Goal: Information Seeking & Learning: Understand process/instructions

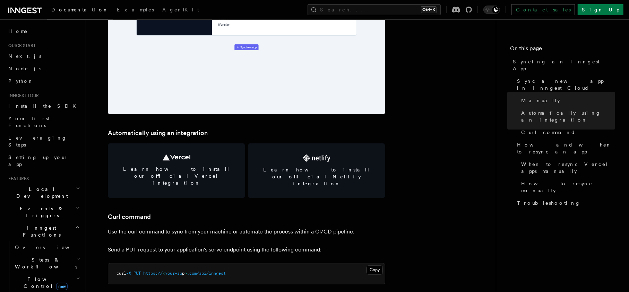
scroll to position [832, 0]
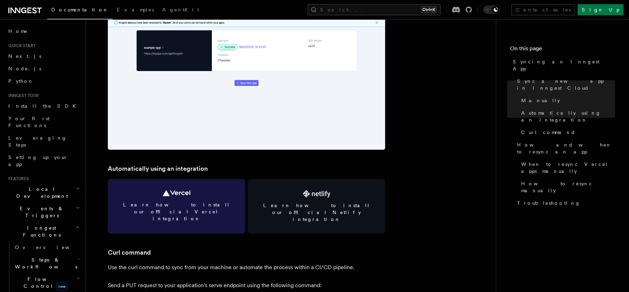
click at [201, 206] on span "Learn how to install our official Vercel integration" at bounding box center [176, 211] width 121 height 21
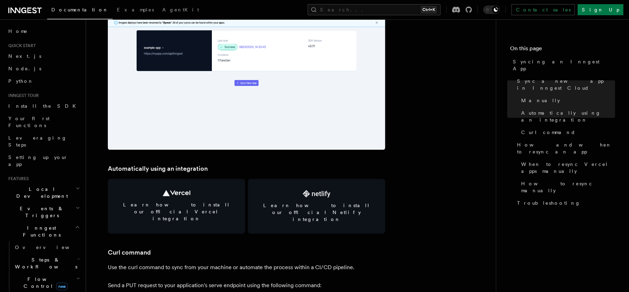
click at [72, 12] on span "Documentation" at bounding box center [79, 10] width 57 height 6
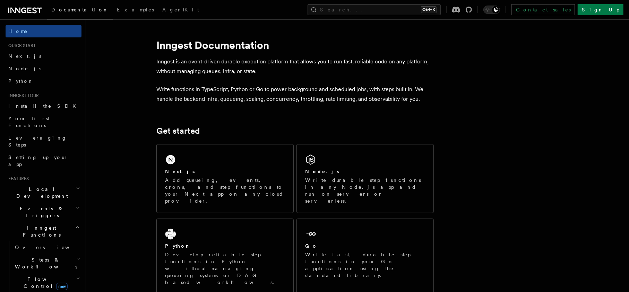
click at [75, 225] on icon "button" at bounding box center [77, 228] width 5 height 6
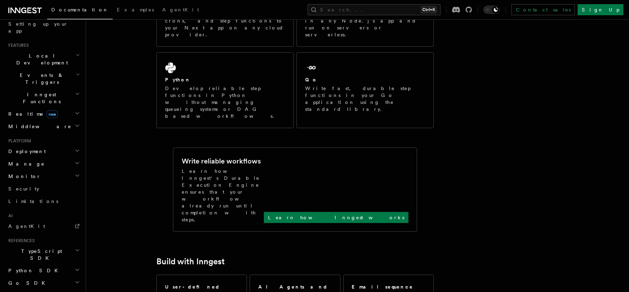
scroll to position [133, 0]
click at [75, 148] on icon "button" at bounding box center [78, 151] width 6 height 6
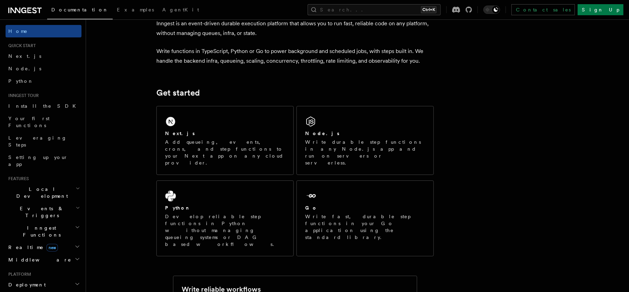
scroll to position [0, 0]
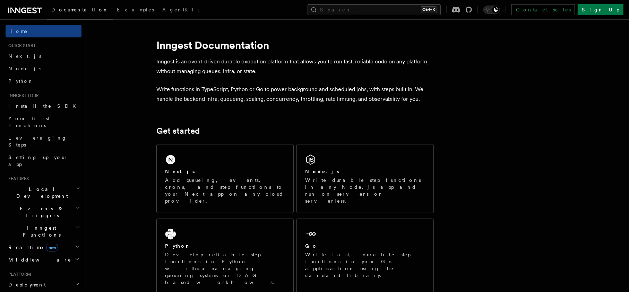
click at [404, 9] on button "Search... Ctrl+K" at bounding box center [374, 9] width 133 height 11
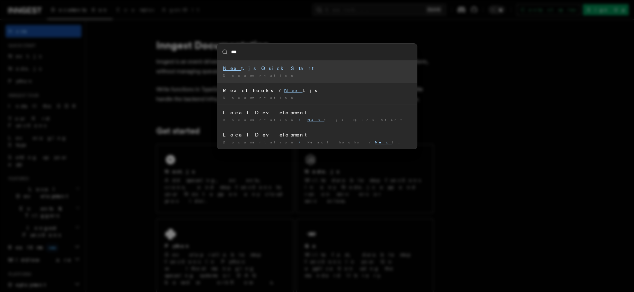
type input "****"
click at [252, 68] on div "Next .js Quick Start" at bounding box center [317, 68] width 189 height 7
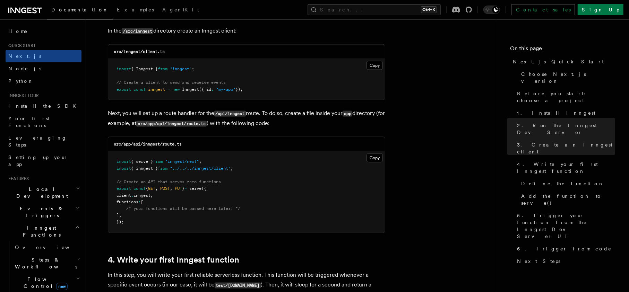
scroll to position [874, 0]
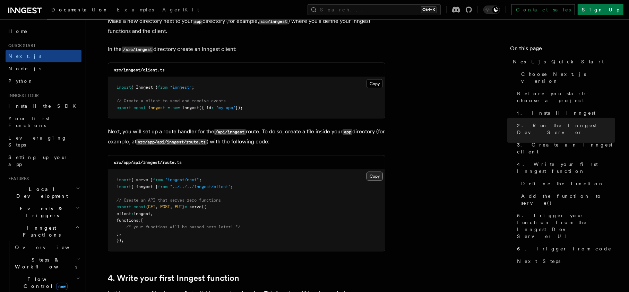
click at [374, 177] on button "Copy Copied" at bounding box center [374, 176] width 16 height 9
click at [377, 176] on button "Copy Copied" at bounding box center [374, 176] width 16 height 9
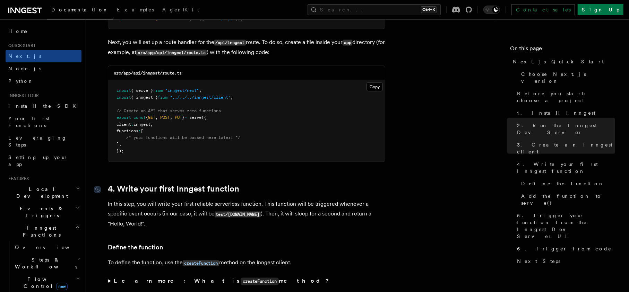
scroll to position [998, 0]
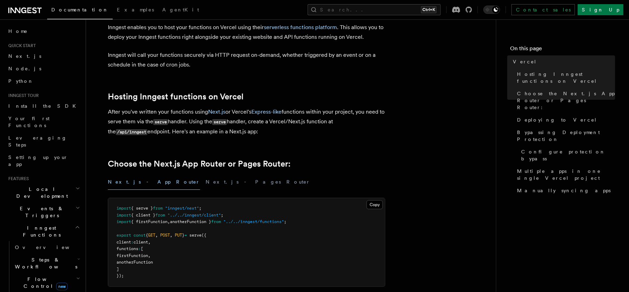
scroll to position [42, 0]
click at [206, 180] on button "Next.js - Pages Router" at bounding box center [258, 182] width 105 height 16
click at [133, 181] on button "Next.js - App Router" at bounding box center [154, 182] width 92 height 16
click at [206, 184] on button "Next.js - Pages Router" at bounding box center [258, 182] width 105 height 16
click at [143, 181] on button "Next.js - App Router" at bounding box center [154, 182] width 92 height 16
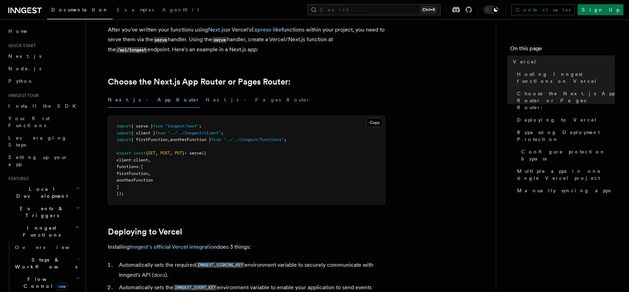
scroll to position [125, 0]
